Goal: Information Seeking & Learning: Learn about a topic

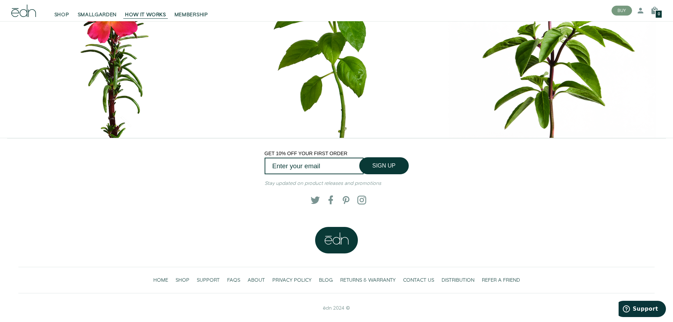
scroll to position [3416, 0]
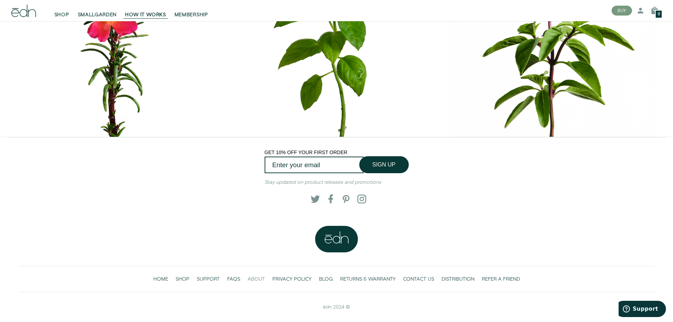
click at [255, 279] on span "ABOUT" at bounding box center [256, 279] width 17 height 7
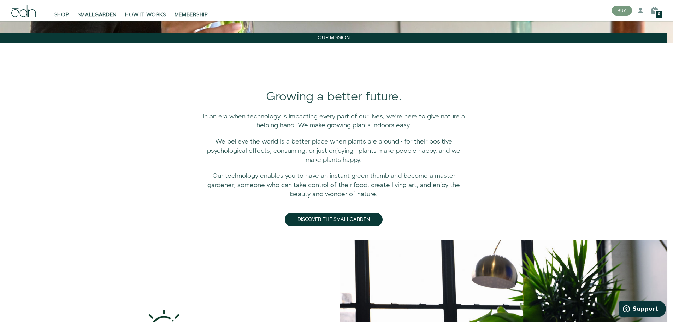
scroll to position [212, 0]
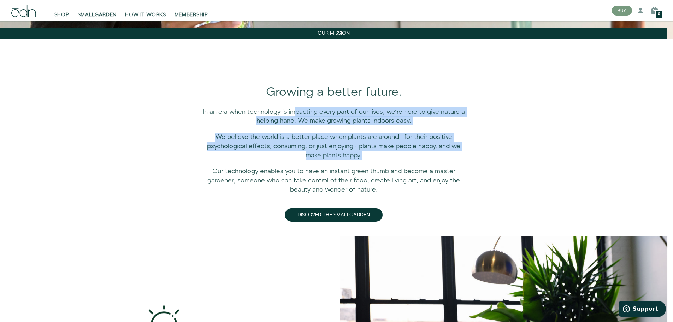
drag, startPoint x: 297, startPoint y: 109, endPoint x: 405, endPoint y: 169, distance: 124.0
click at [405, 168] on div "In an era when technology is impacting every part of our lives, we’re here to g…" at bounding box center [334, 164] width 263 height 115
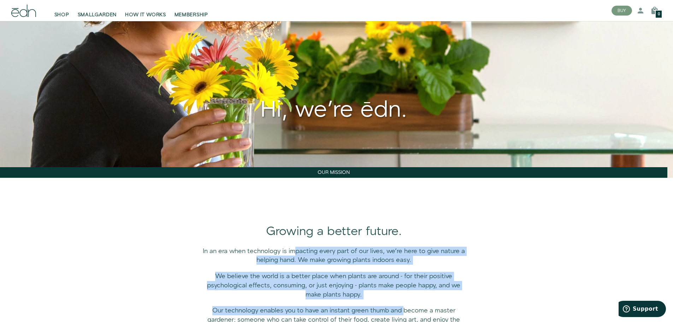
scroll to position [141, 0]
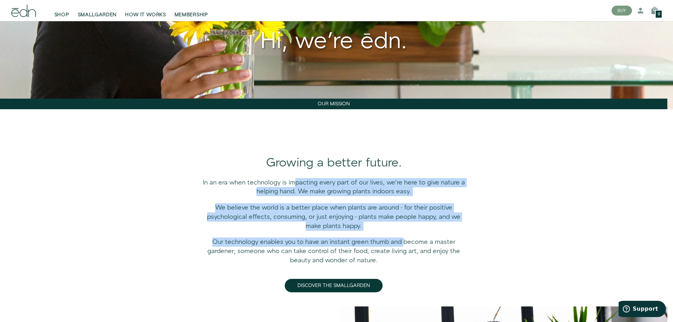
click at [327, 194] on span "In an era when technology is impacting every part of our lives, we’re here to g…" at bounding box center [334, 187] width 262 height 18
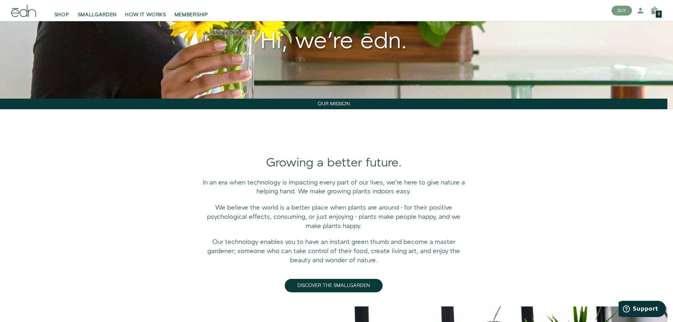
scroll to position [0, 0]
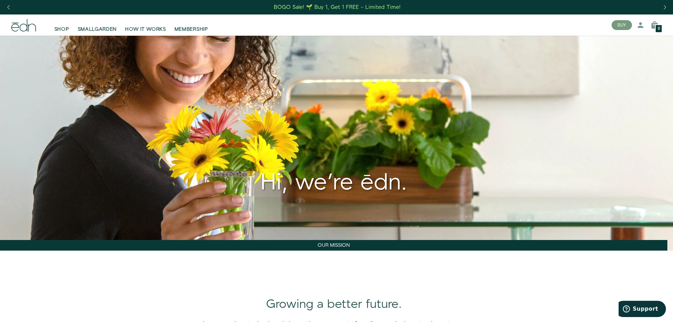
click at [367, 183] on div "Hi, we're ēdn." at bounding box center [334, 182] width 668 height 27
drag, startPoint x: 363, startPoint y: 182, endPoint x: 390, endPoint y: 185, distance: 26.6
click at [390, 185] on div "Hi, we're ēdn." at bounding box center [334, 182] width 668 height 27
drag, startPoint x: 398, startPoint y: 184, endPoint x: 362, endPoint y: 181, distance: 36.9
click at [362, 181] on div "Hi, we're ēdn." at bounding box center [334, 182] width 668 height 27
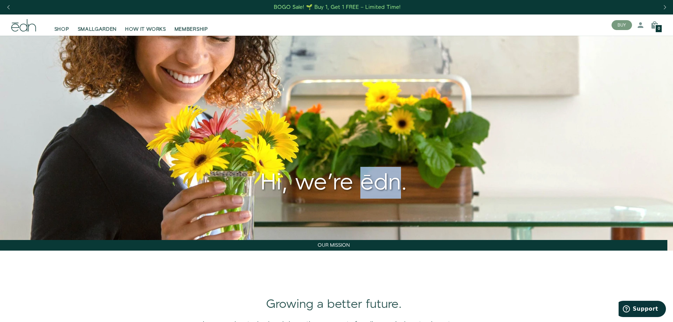
copy div "ēdn"
